Goal: Information Seeking & Learning: Find specific fact

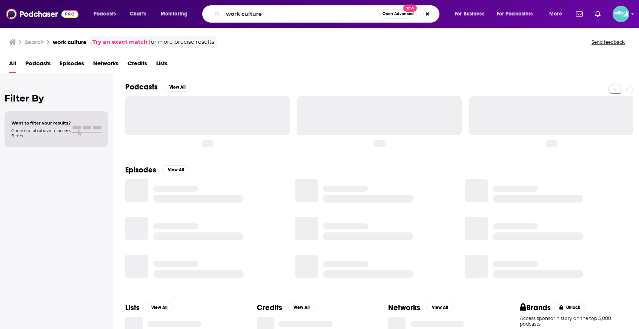
click at [244, 15] on input "work culture" at bounding box center [301, 14] width 156 height 12
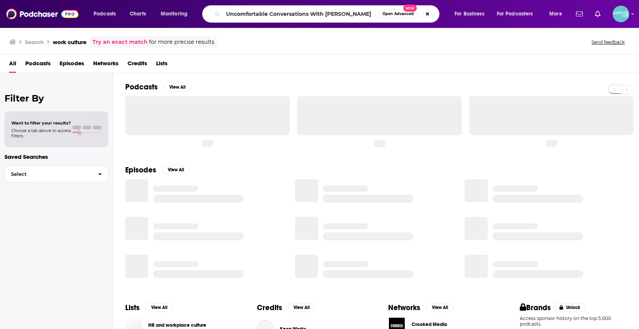
type input "Uncomfortable Conversations With [PERSON_NAME]"
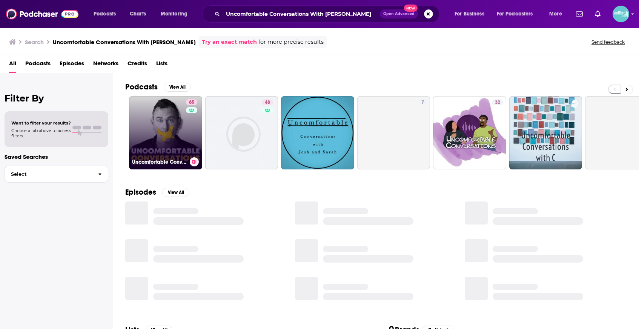
click at [165, 128] on link "65 Uncomfortable Conversations with [PERSON_NAME]" at bounding box center [165, 132] width 73 height 73
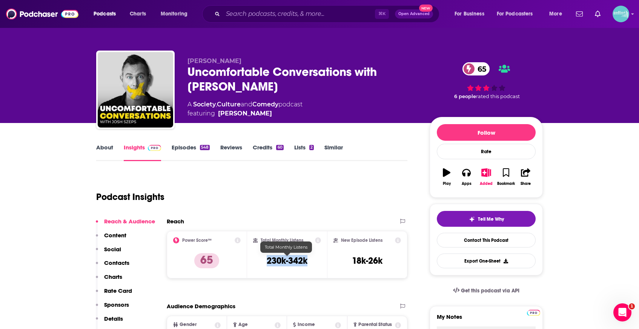
drag, startPoint x: 301, startPoint y: 264, endPoint x: 261, endPoint y: 264, distance: 40.0
click at [261, 264] on div "Total Monthly Listens 230k-342k" at bounding box center [287, 254] width 68 height 35
copy h3 "230k-342k"
